Goal: Transaction & Acquisition: Purchase product/service

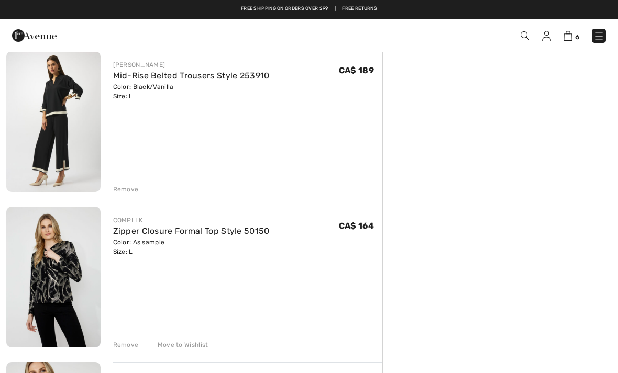
scroll to position [241, 0]
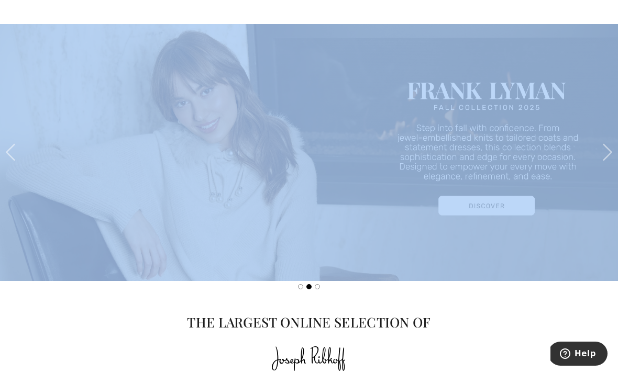
scroll to position [1079, 0]
click at [603, 146] on span at bounding box center [607, 151] width 21 height 21
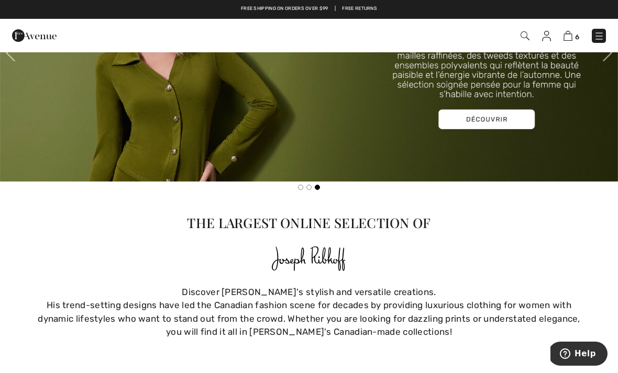
scroll to position [1093, 0]
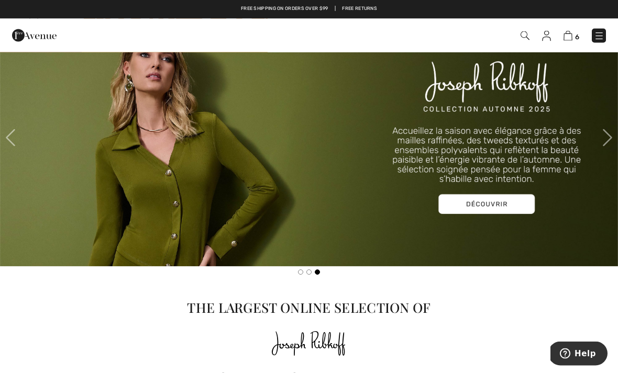
click at [25, 141] on img at bounding box center [309, 138] width 618 height 258
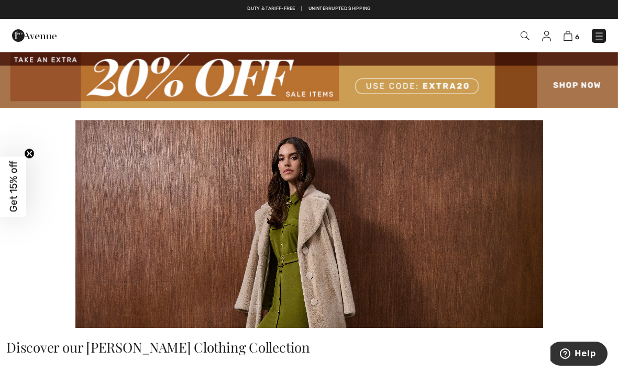
click at [21, 34] on img at bounding box center [34, 35] width 45 height 21
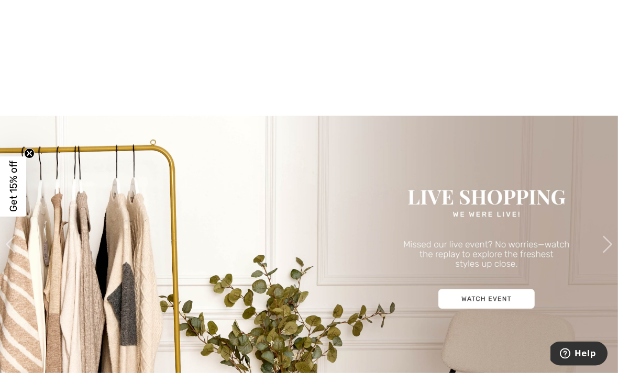
scroll to position [987, 0]
click at [478, 300] on img at bounding box center [309, 244] width 618 height 258
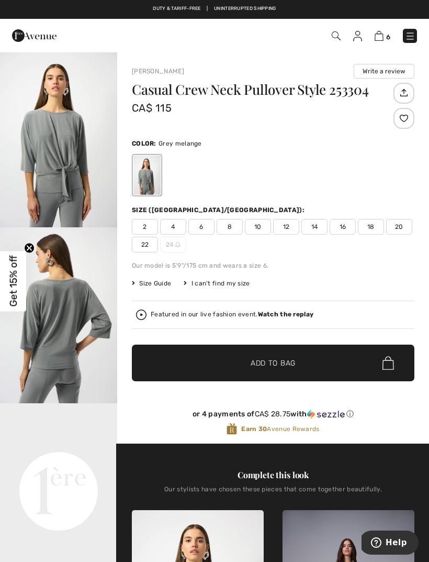
click at [288, 228] on span "12" at bounding box center [286, 227] width 26 height 16
click at [318, 363] on span "✔ Added to Bag Add to Bag" at bounding box center [273, 363] width 283 height 37
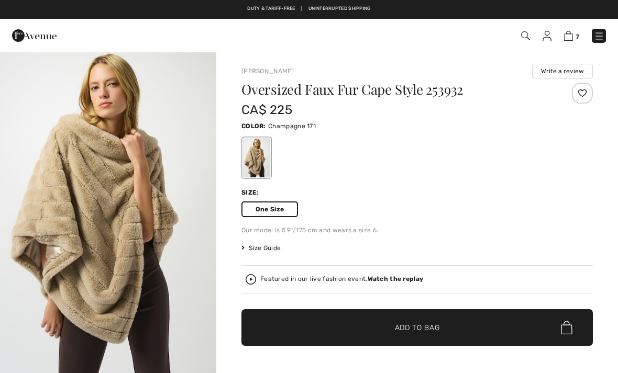
checkbox input "true"
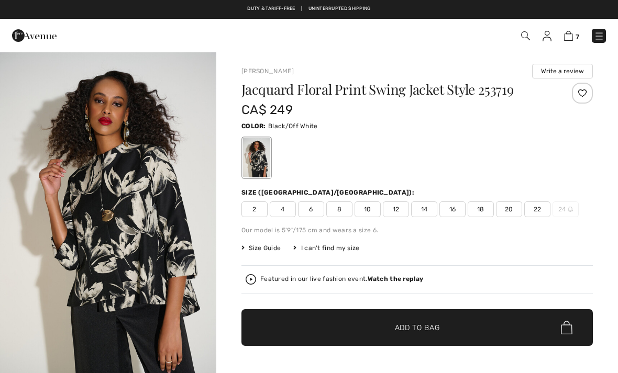
checkbox input "true"
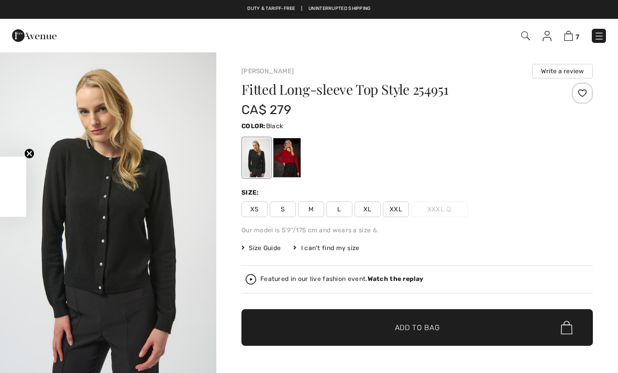
checkbox input "true"
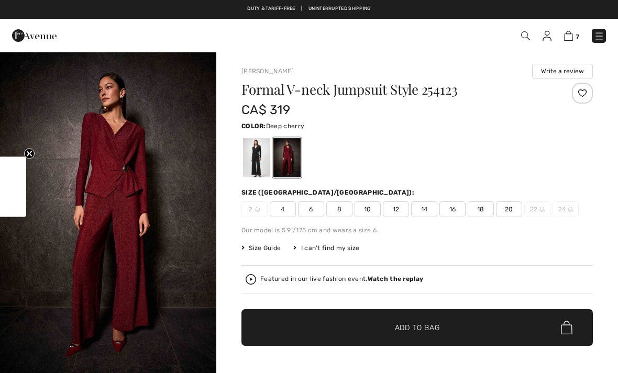
checkbox input "true"
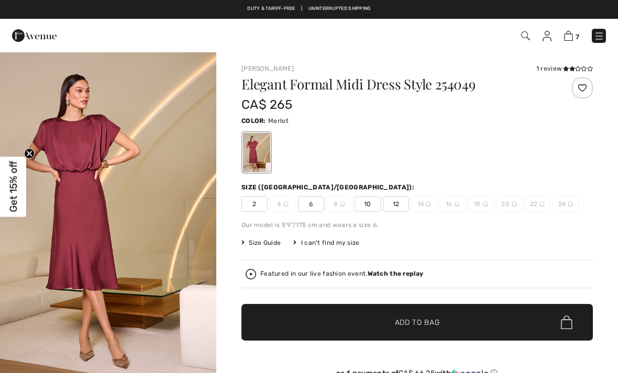
checkbox input "true"
